Goal: Download file/media

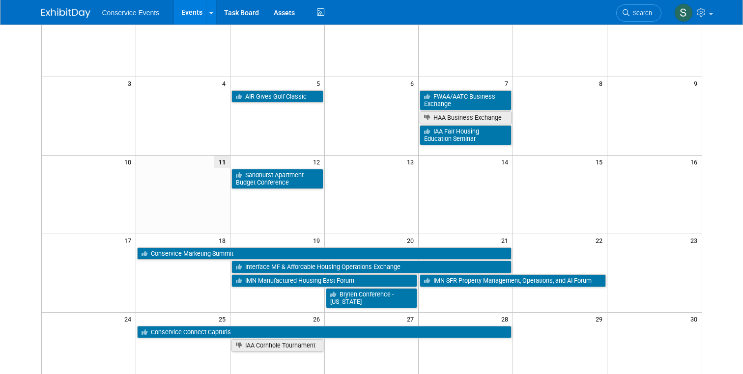
scroll to position [112, 0]
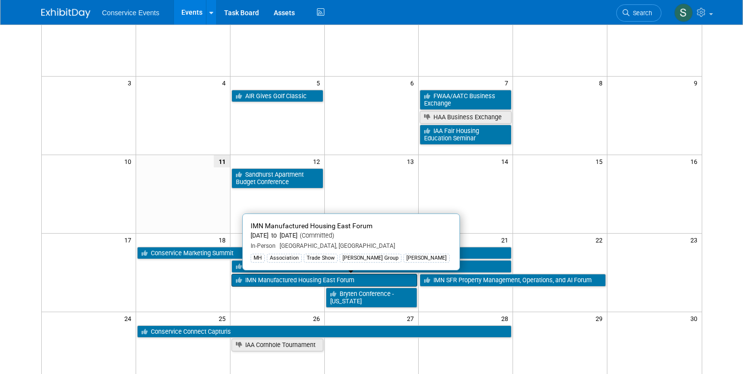
click at [272, 279] on link "IMN Manufactured Housing East Forum" at bounding box center [324, 280] width 186 height 13
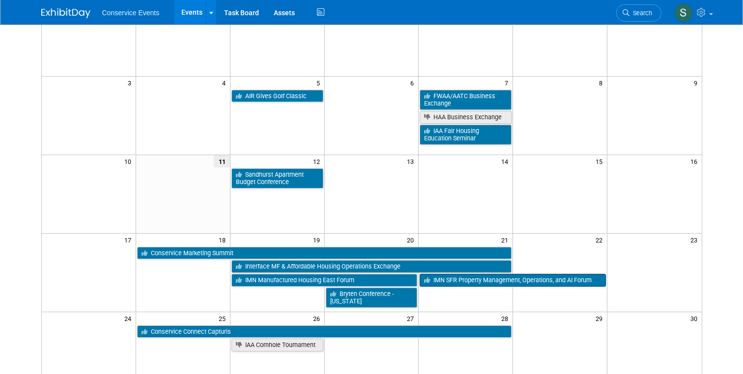
click at [476, 279] on link "IMN SFR Property Management, Operations, and AI Forum" at bounding box center [513, 280] width 186 height 13
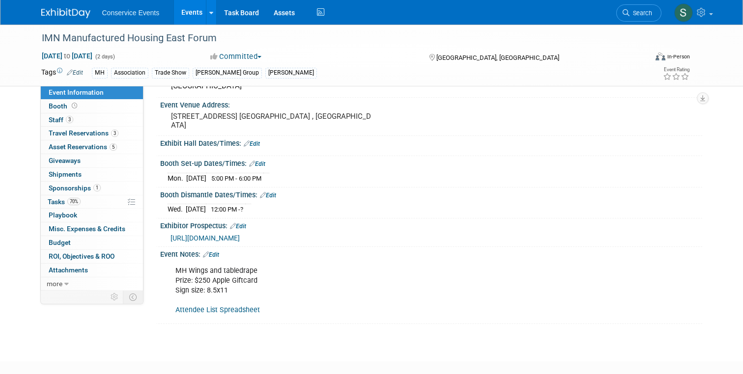
scroll to position [61, 0]
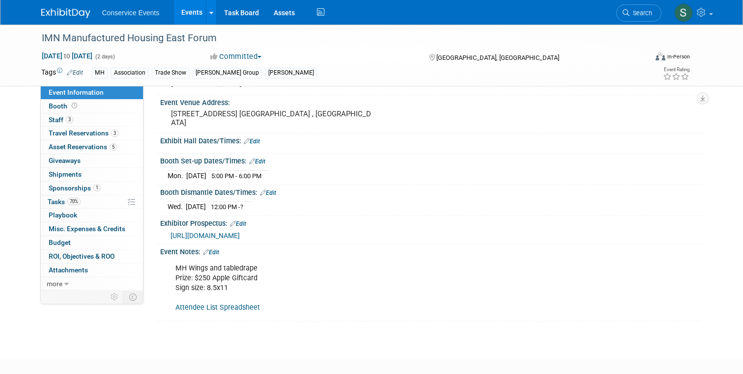
click at [197, 305] on link "Attendee List Spreadsheet" at bounding box center [217, 308] width 85 height 8
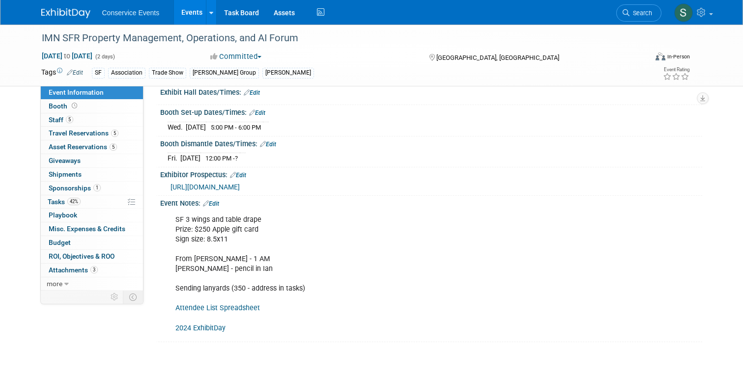
scroll to position [118, 0]
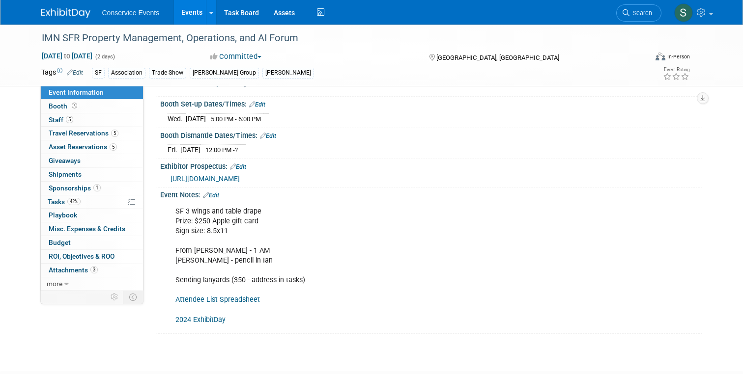
click at [215, 301] on link "Attendee List Spreadsheet" at bounding box center [217, 300] width 85 height 8
